Goal: Task Accomplishment & Management: Manage account settings

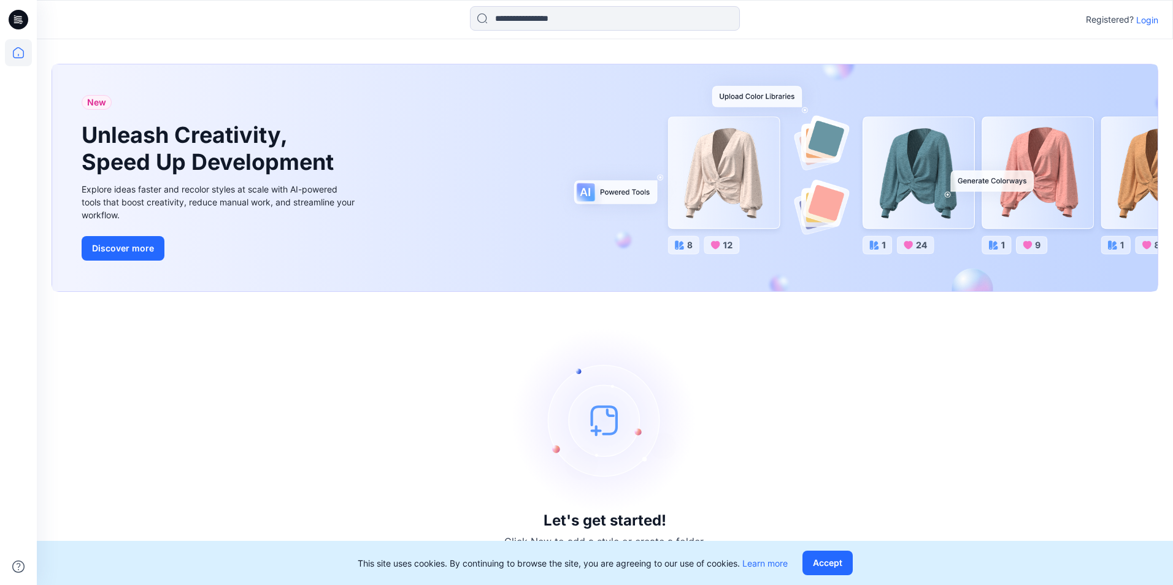
click at [1146, 21] on p "Login" at bounding box center [1147, 19] width 22 height 13
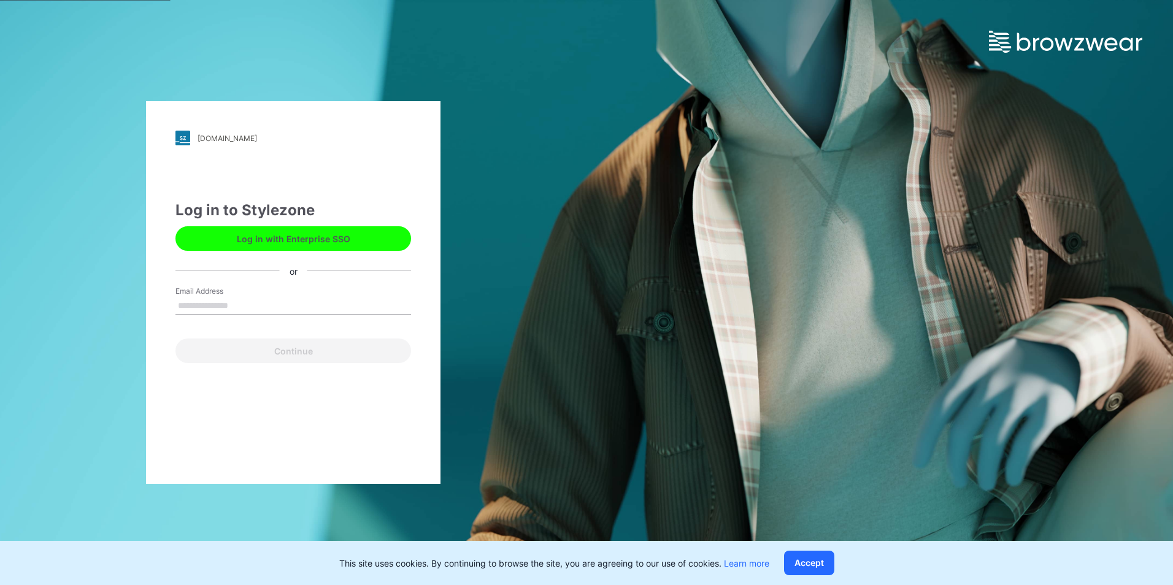
click at [299, 305] on input "Email Address" at bounding box center [292, 306] width 235 height 18
type input "**********"
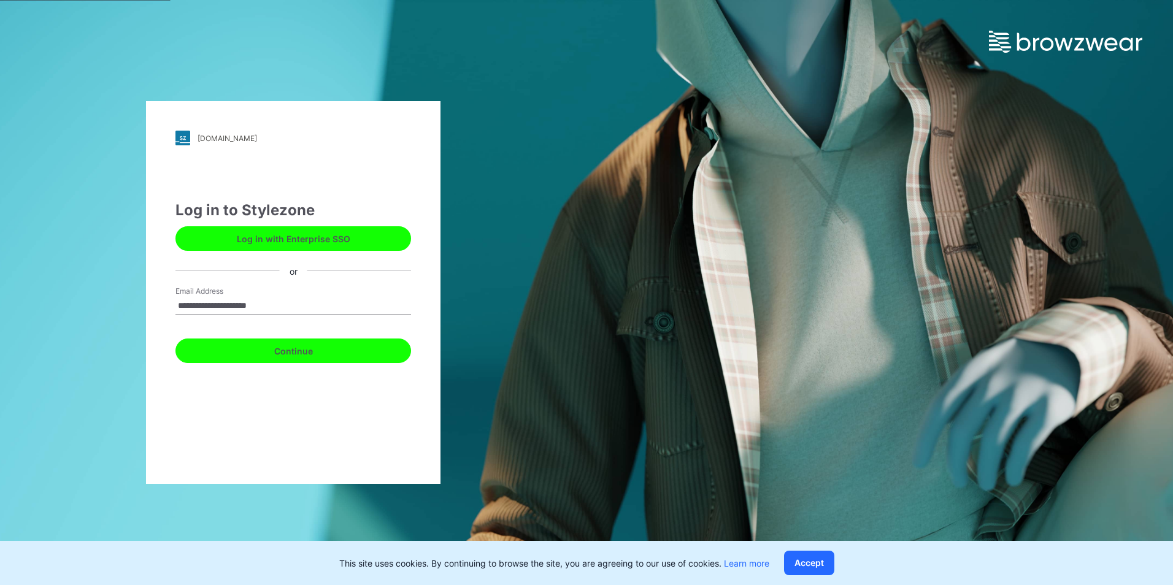
click at [302, 358] on button "Continue" at bounding box center [292, 351] width 235 height 25
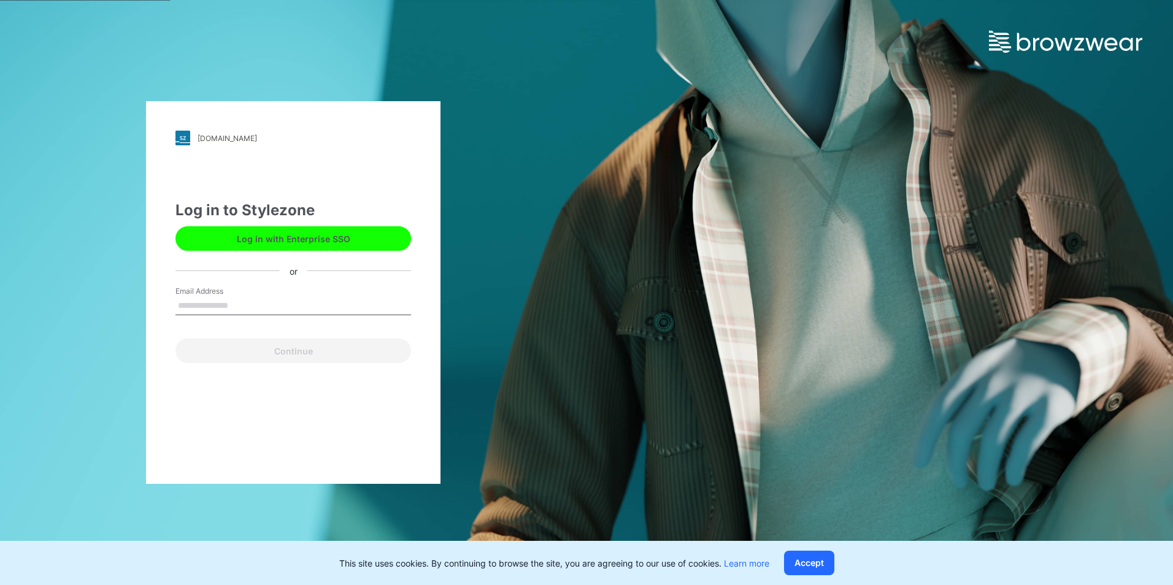
click at [308, 250] on button "Log in with Enterprise SSO" at bounding box center [292, 238] width 235 height 25
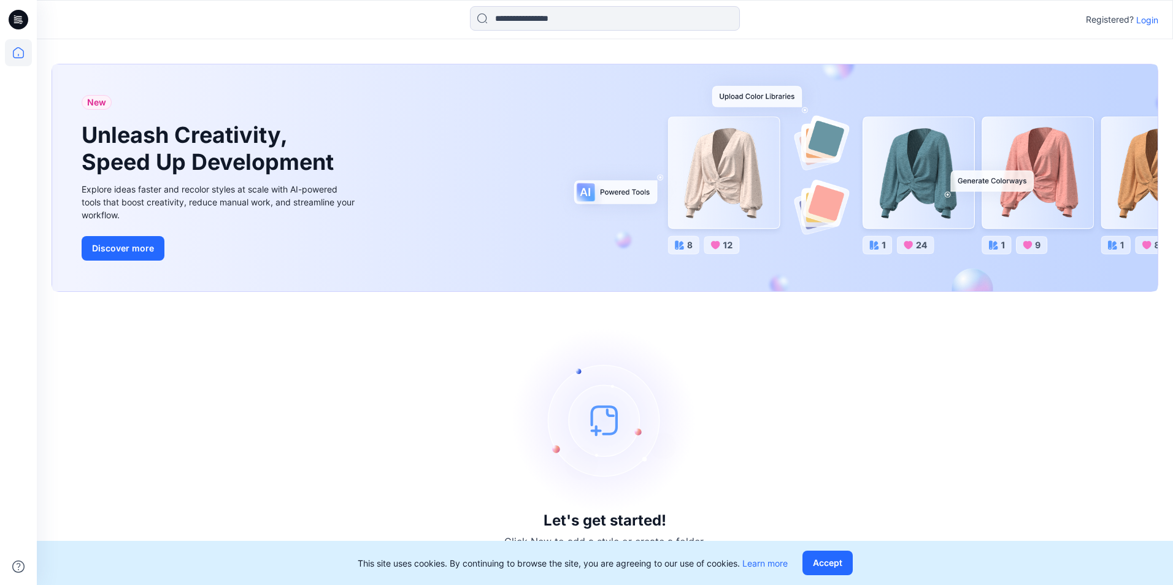
click at [832, 562] on button "Accept" at bounding box center [827, 563] width 50 height 25
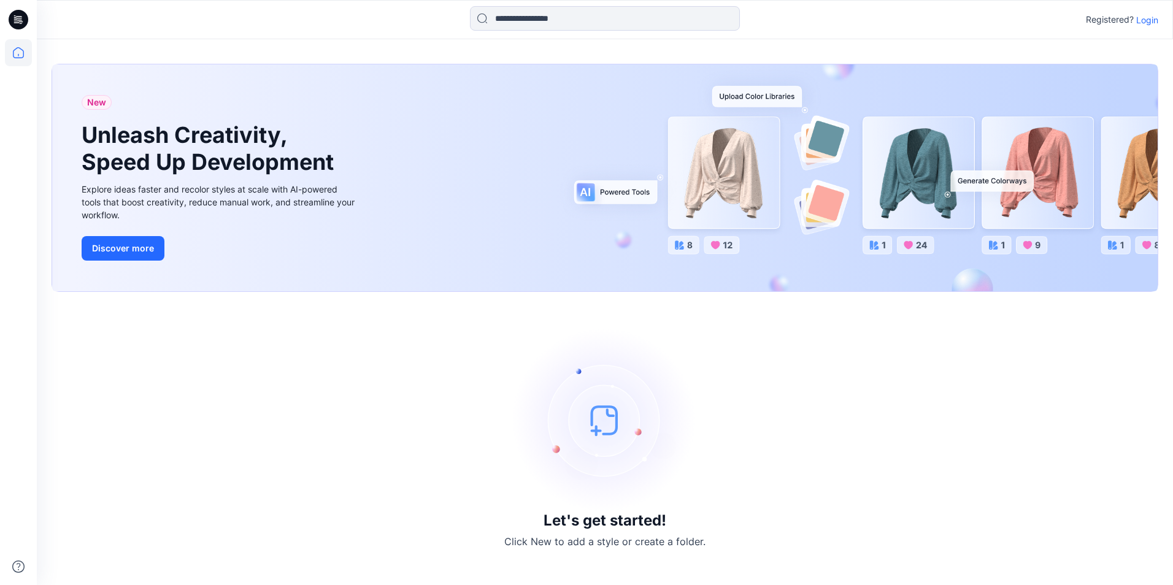
click at [18, 18] on icon at bounding box center [19, 20] width 20 height 20
click at [1112, 18] on p "Registered?" at bounding box center [1109, 19] width 48 height 15
click at [1117, 18] on p "Registered?" at bounding box center [1109, 19] width 48 height 15
click at [1112, 23] on p "Registered?" at bounding box center [1109, 19] width 48 height 15
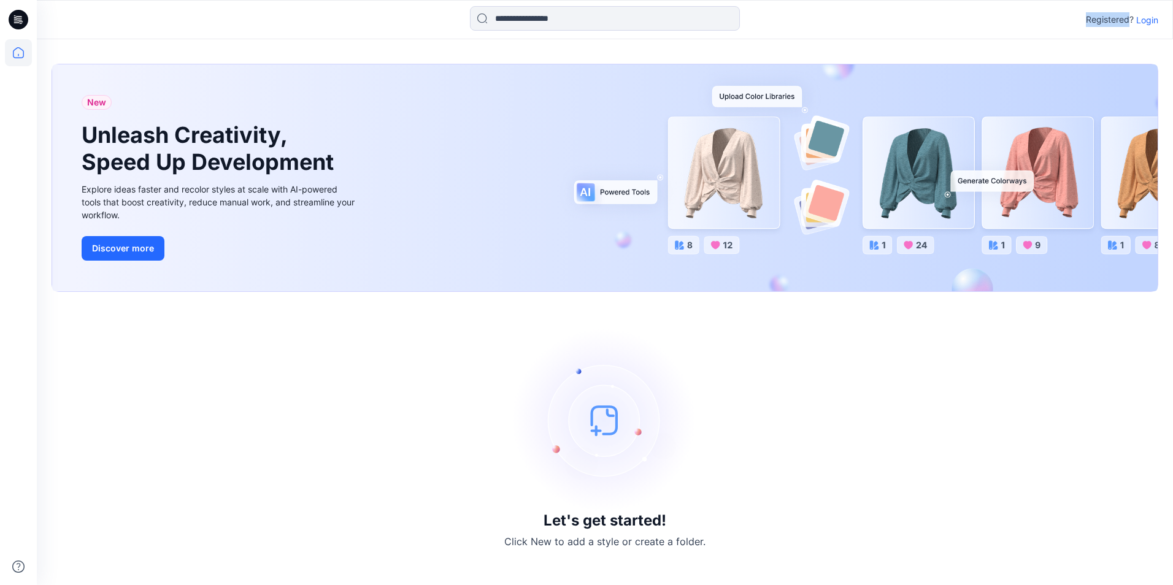
drag, startPoint x: 1112, startPoint y: 23, endPoint x: 1093, endPoint y: 26, distance: 19.4
click at [1093, 26] on p "Registered?" at bounding box center [1109, 19] width 48 height 15
click at [1025, 359] on div "Let's get started! Click New to add a style or create a folder." at bounding box center [605, 439] width 1106 height 264
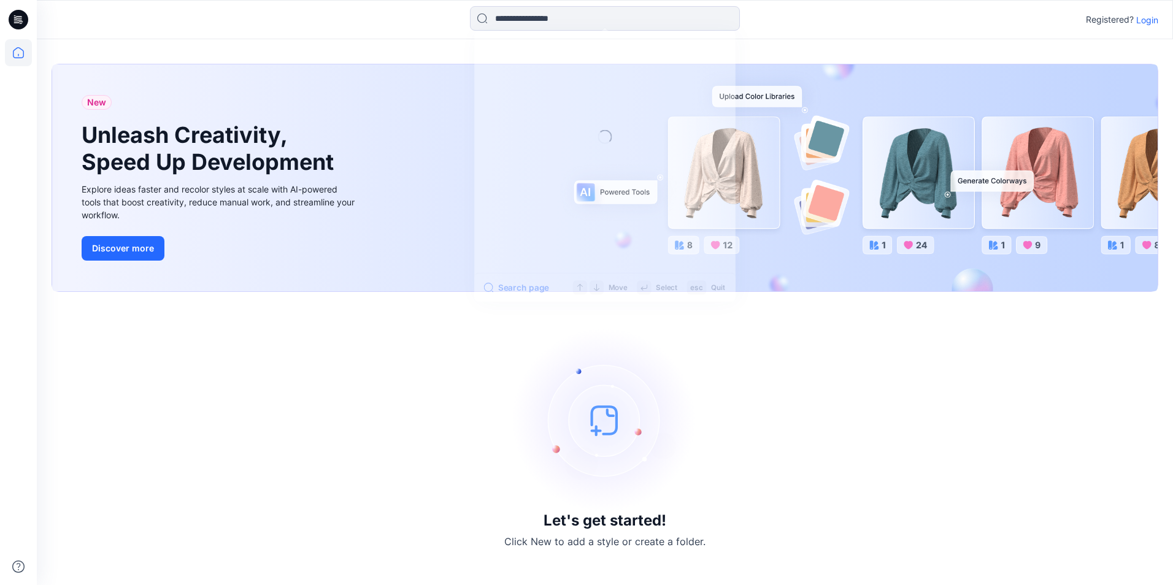
click at [552, 14] on input at bounding box center [605, 18] width 270 height 25
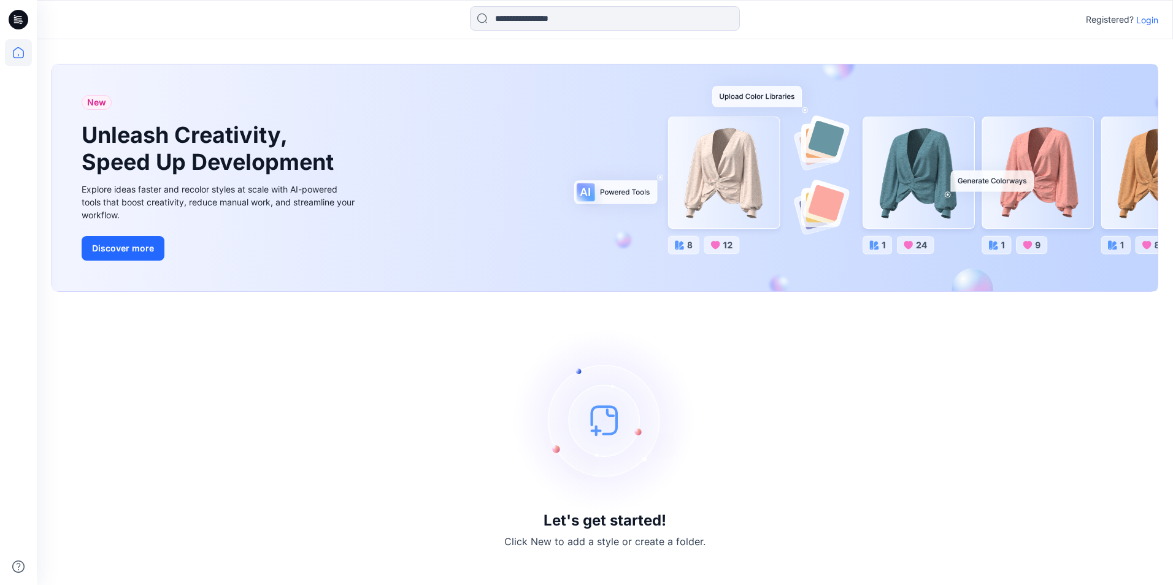
click at [925, 437] on div "Let's get started! Click New to add a style or create a folder." at bounding box center [605, 439] width 1106 height 264
click at [1152, 24] on p "Login" at bounding box center [1147, 19] width 22 height 13
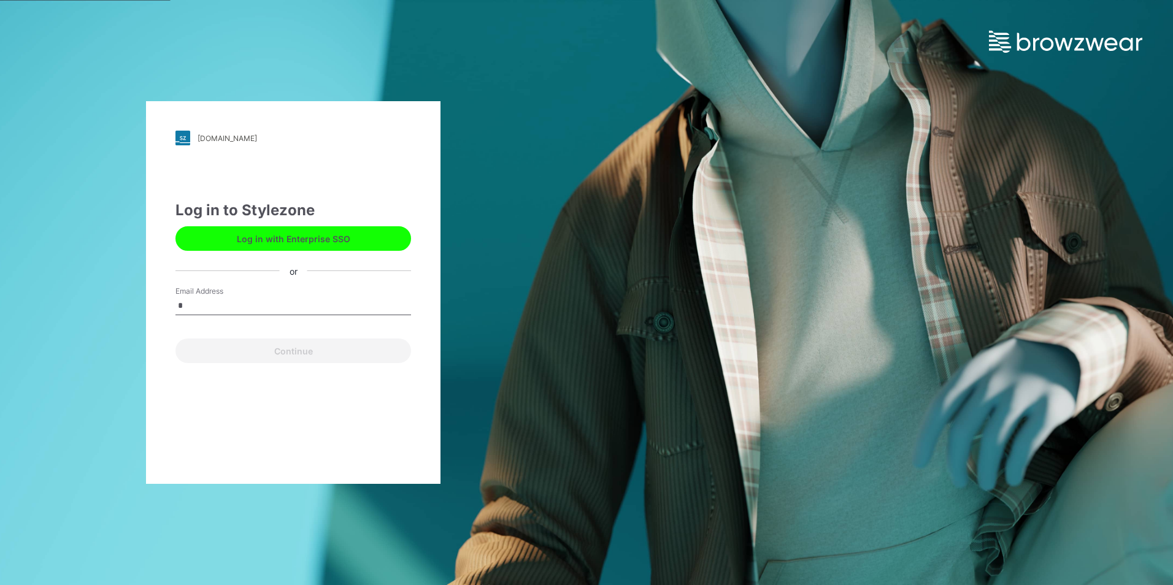
type input "**********"
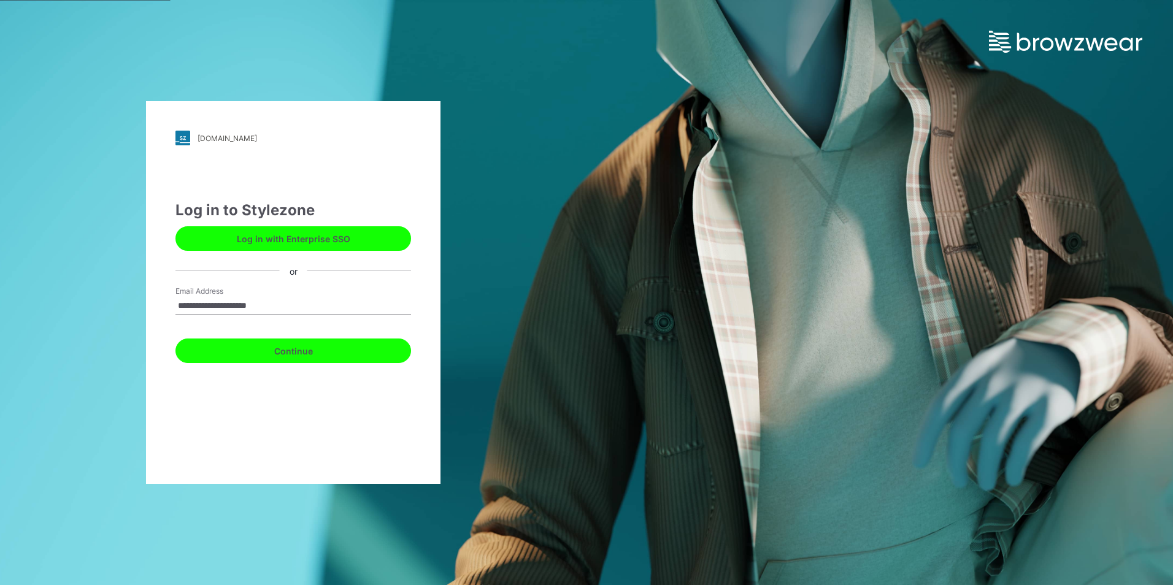
click at [322, 359] on button "Continue" at bounding box center [292, 351] width 235 height 25
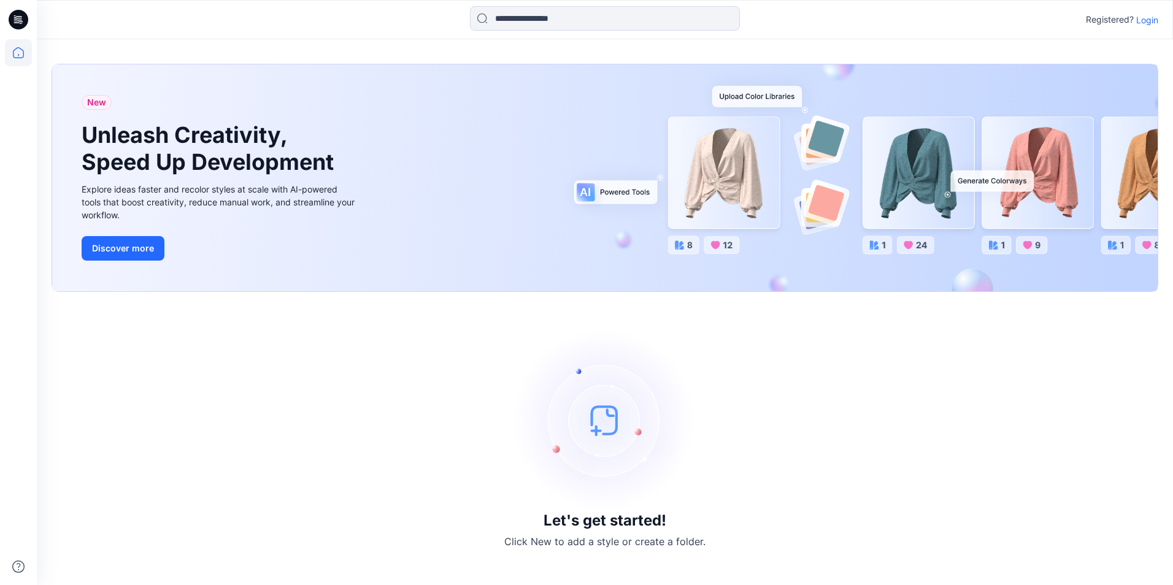
click at [599, 532] on div "Let's get started! Click New to add a style or create a folder." at bounding box center [605, 439] width 1106 height 264
click at [678, 561] on div "Let's get started! Click New to add a style or create a folder." at bounding box center [605, 439] width 1106 height 264
click at [17, 568] on icon at bounding box center [18, 566] width 27 height 27
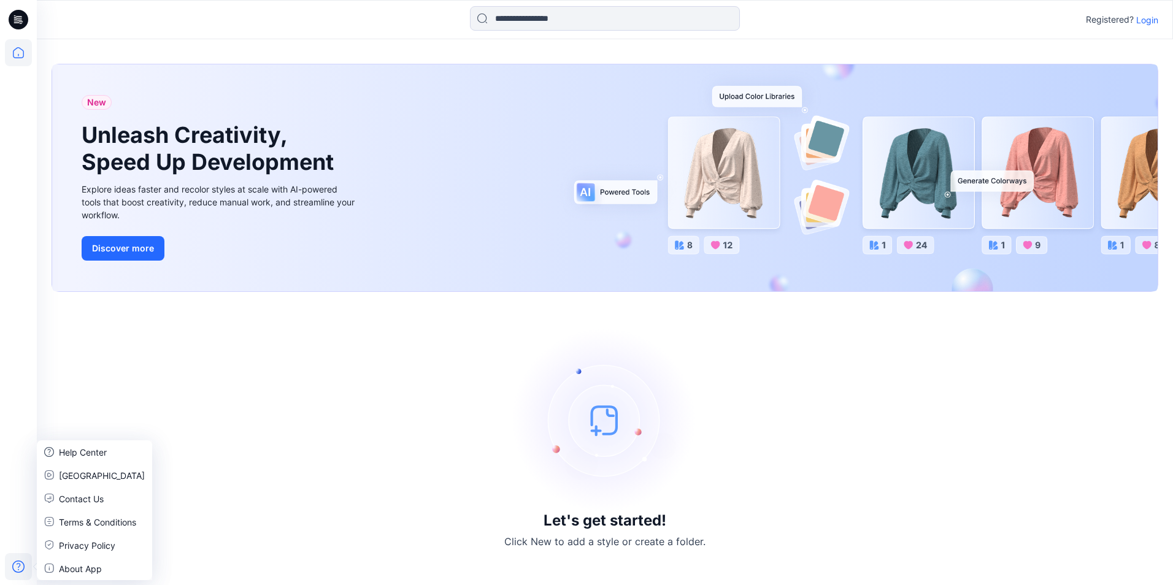
click at [287, 475] on div "Let's get started! Click New to add a style or create a folder." at bounding box center [605, 439] width 1106 height 264
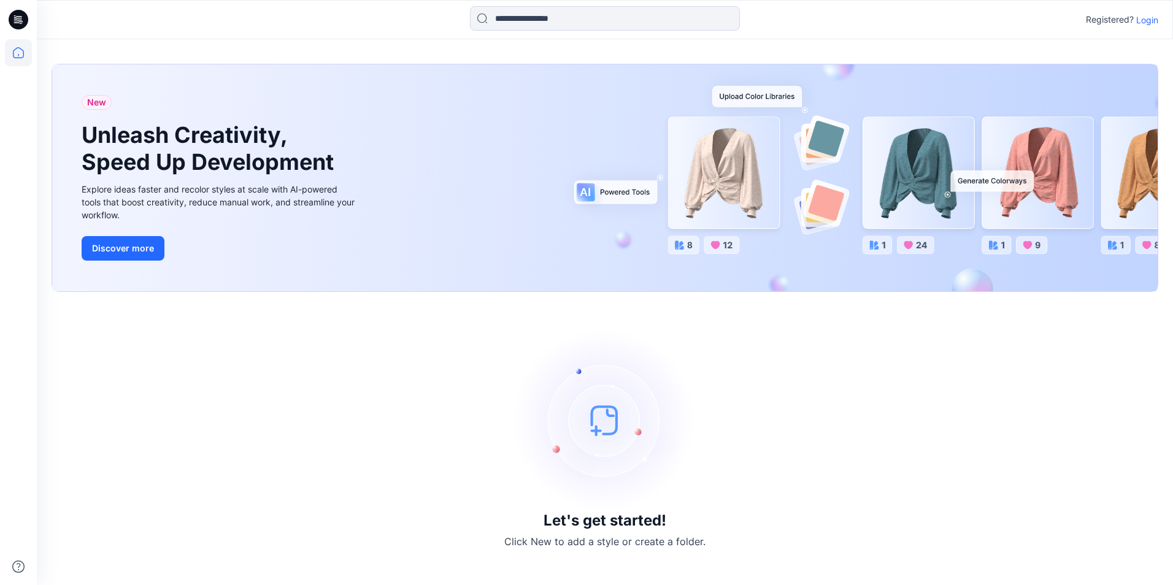
click at [18, 21] on icon at bounding box center [19, 20] width 20 height 20
click at [15, 54] on icon at bounding box center [18, 52] width 27 height 27
click at [1097, 24] on p "Registered?" at bounding box center [1109, 19] width 48 height 15
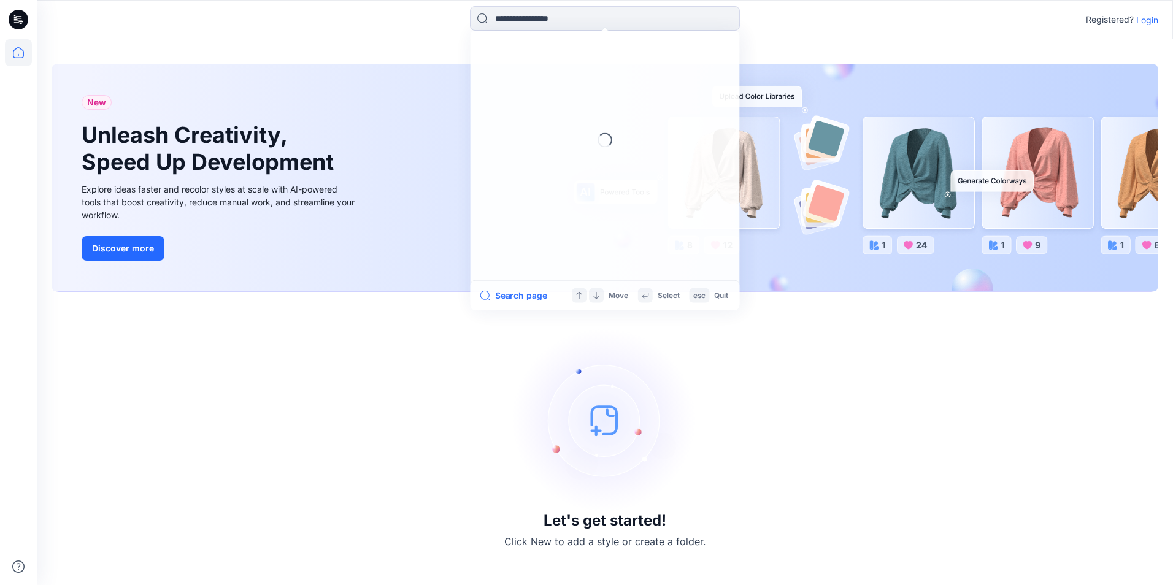
click at [544, 17] on input at bounding box center [605, 18] width 270 height 25
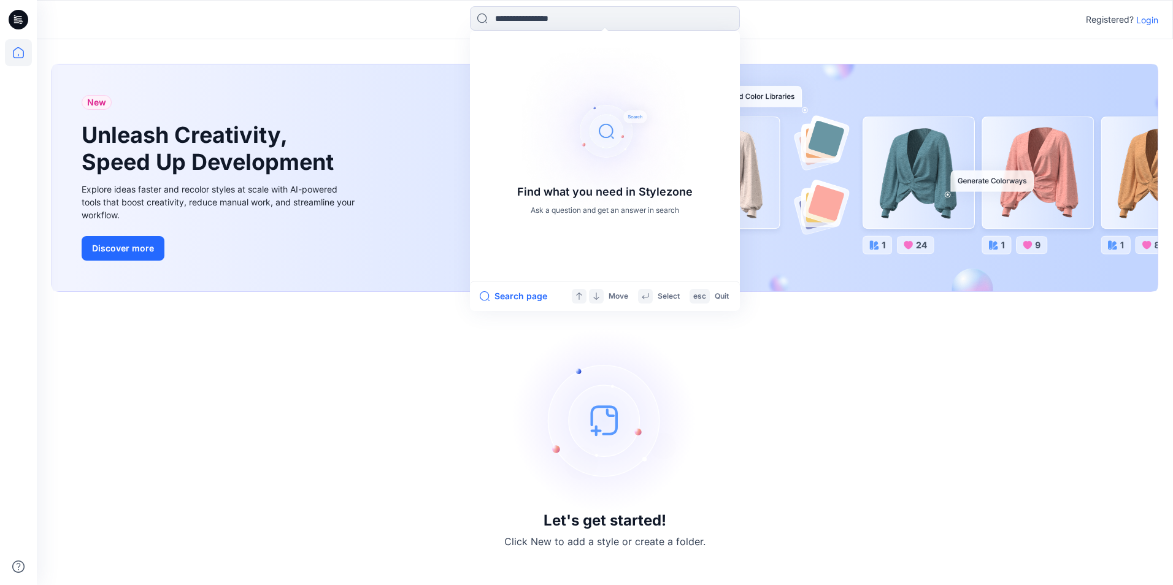
click at [508, 297] on button "Search page" at bounding box center [513, 296] width 67 height 15
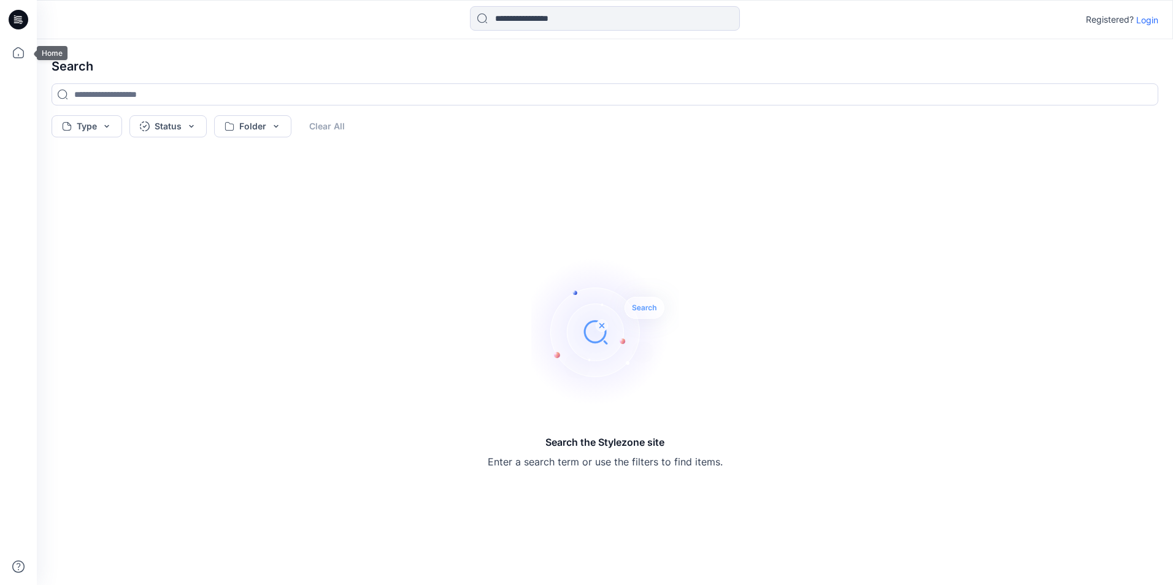
click at [16, 53] on icon at bounding box center [18, 52] width 27 height 27
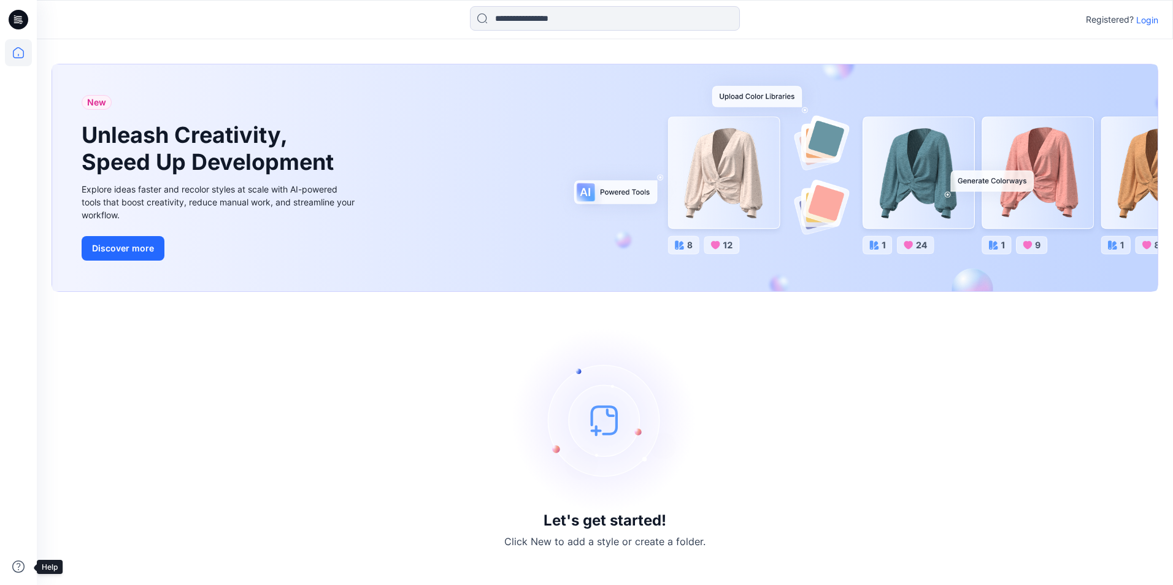
click at [20, 572] on icon at bounding box center [18, 566] width 27 height 27
click at [392, 464] on div "Let's get started! Click New to add a style or create a folder." at bounding box center [605, 439] width 1106 height 264
click at [1117, 16] on p "Registered?" at bounding box center [1109, 19] width 48 height 15
click at [1117, 19] on p "Registered?" at bounding box center [1109, 19] width 48 height 15
click at [1151, 17] on p "Login" at bounding box center [1147, 19] width 22 height 13
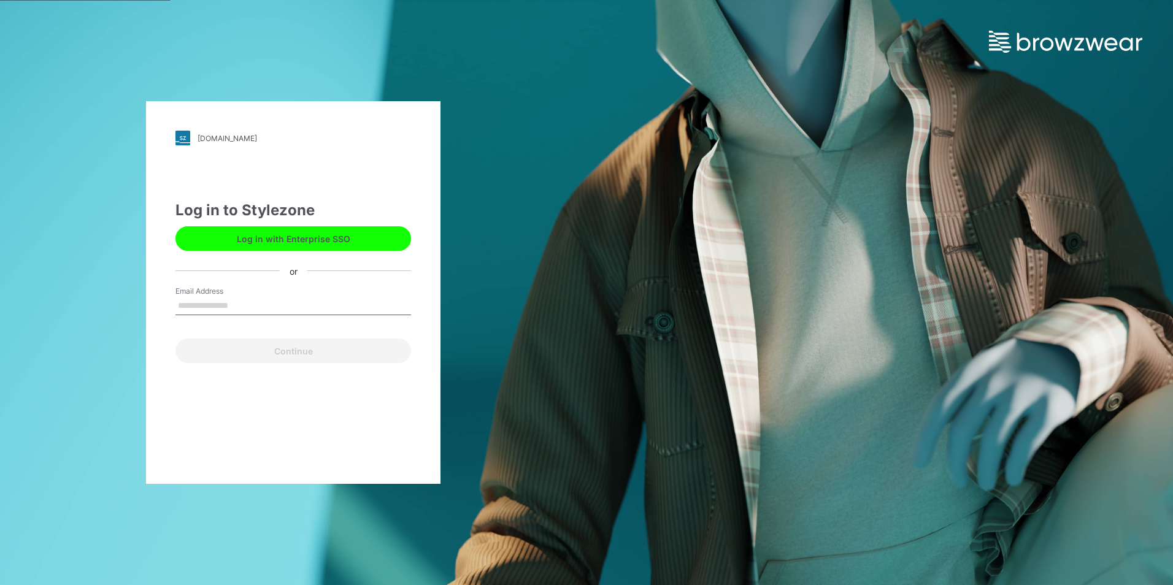
click at [307, 302] on input "Email Address" at bounding box center [292, 306] width 235 height 18
type input "**********"
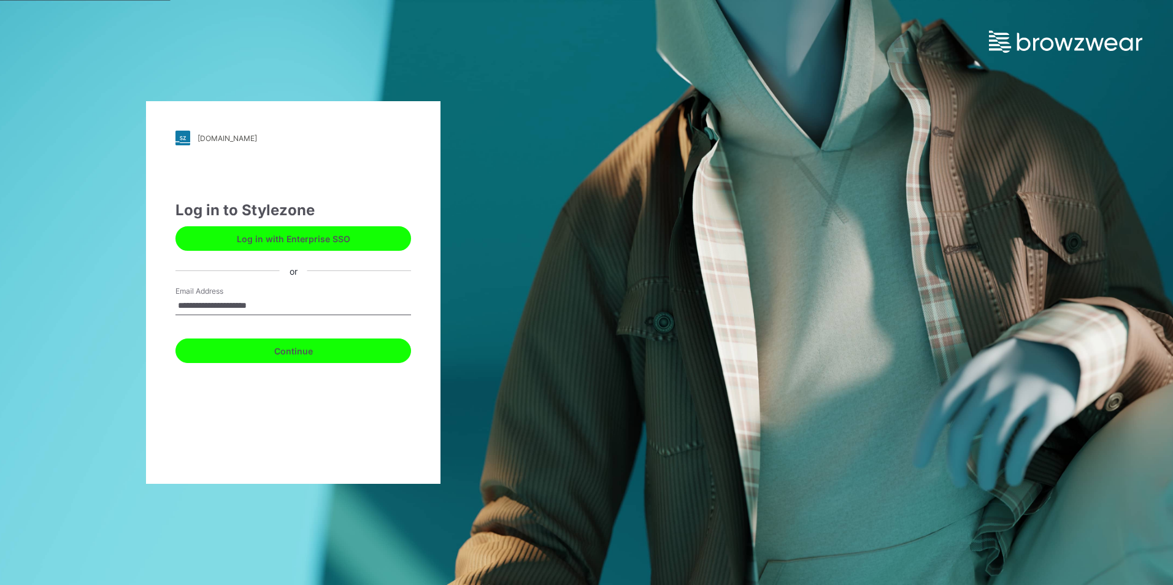
click at [310, 358] on button "Continue" at bounding box center [292, 351] width 235 height 25
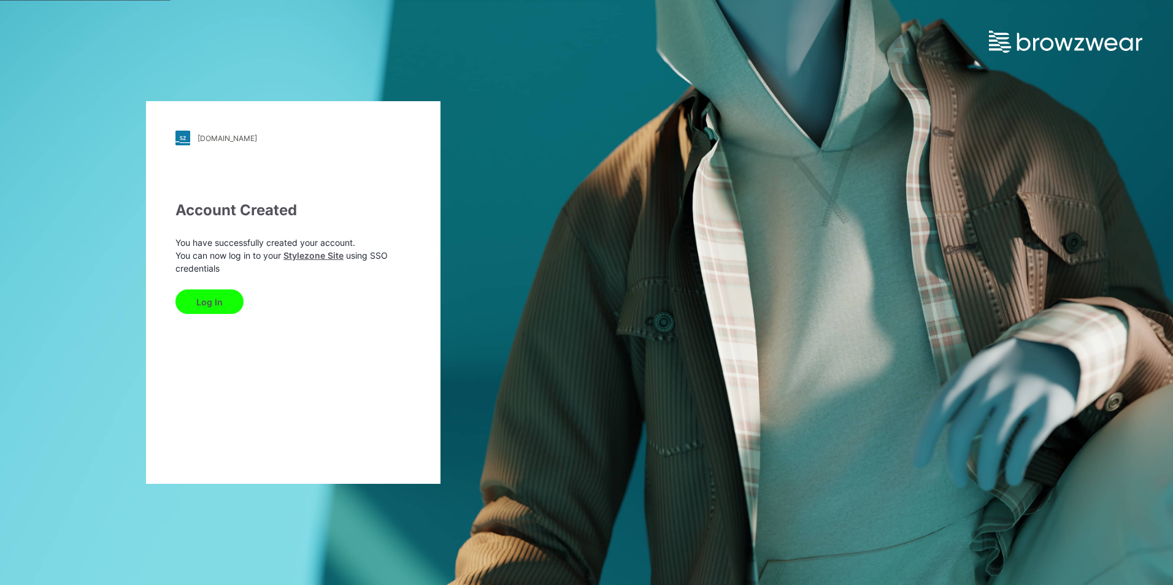
click at [213, 297] on button "Log In" at bounding box center [209, 301] width 68 height 25
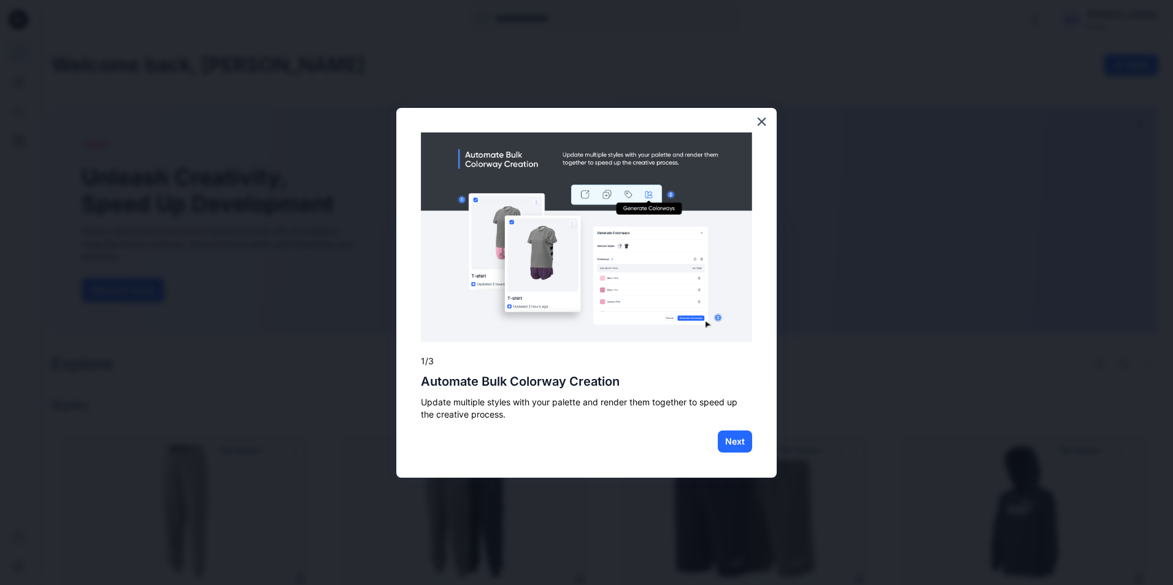
click at [745, 452] on button "Next" at bounding box center [735, 442] width 34 height 22
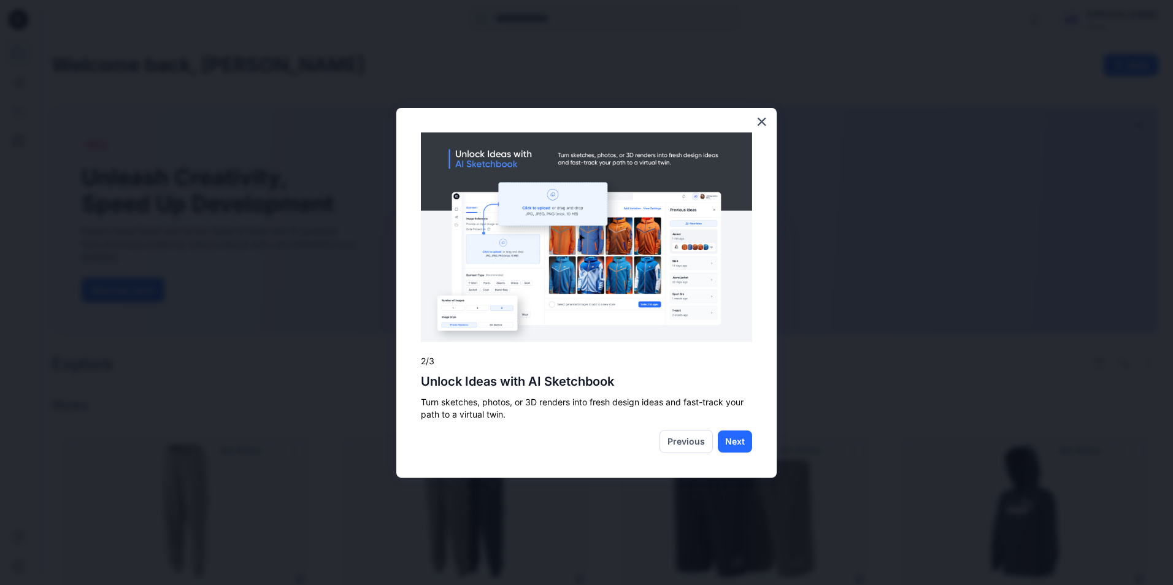
click at [733, 441] on button "Next" at bounding box center [735, 442] width 34 height 22
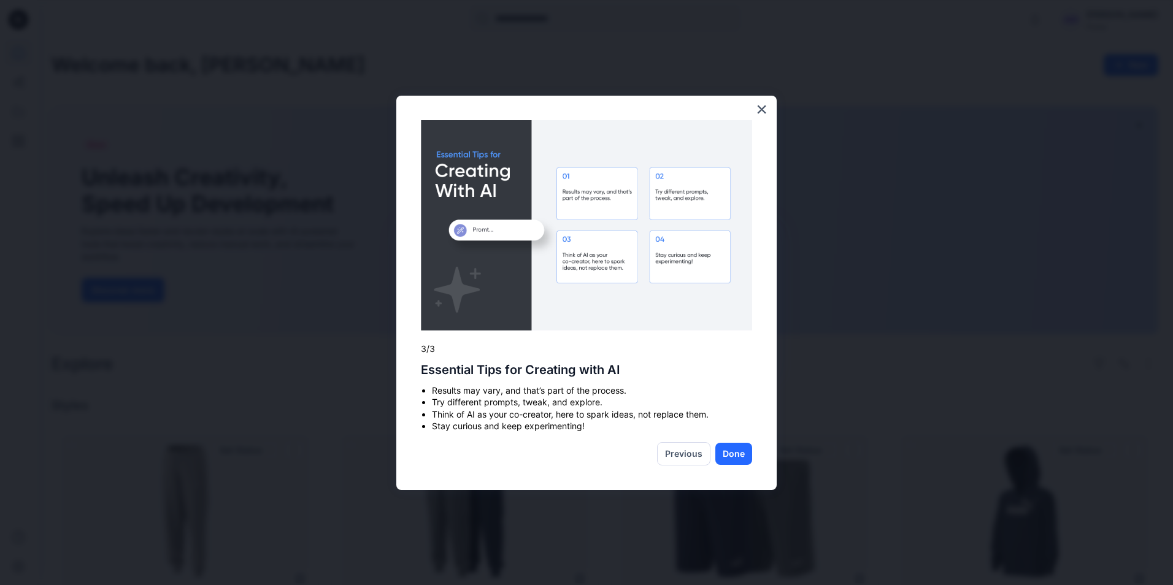
click at [763, 99] on button "×" at bounding box center [762, 109] width 12 height 20
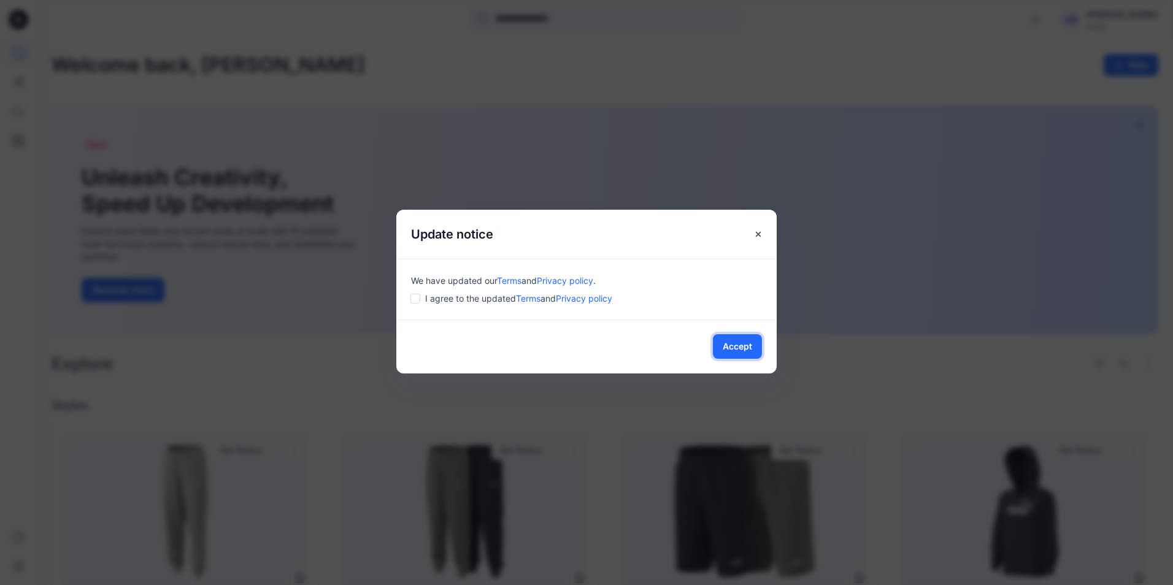
click at [746, 350] on button "Accept" at bounding box center [737, 346] width 49 height 25
